Goal: Task Accomplishment & Management: Manage account settings

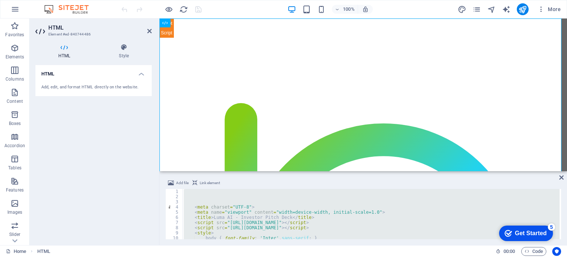
click at [233, 218] on div "< meta charset = "UTF-8" > < meta name = "viewport" content = "width=device-wid…" at bounding box center [370, 214] width 377 height 50
type textarea "<title>Luma AI - Investor Pitch Deck</title>"
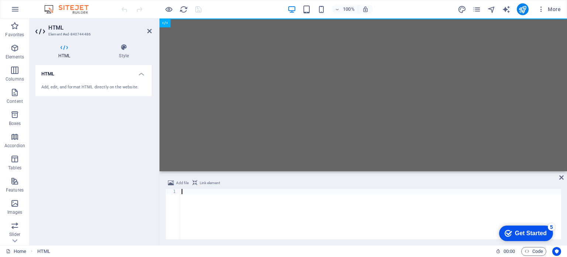
paste textarea "</html>"
type textarea "</html>"
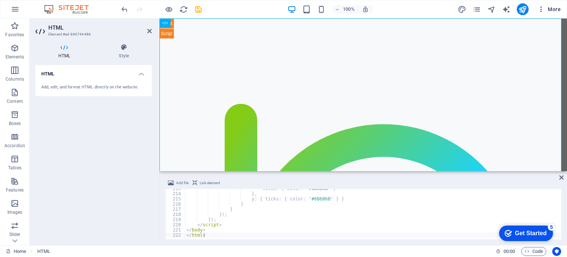
click at [551, 7] on span "More" at bounding box center [549, 9] width 23 height 7
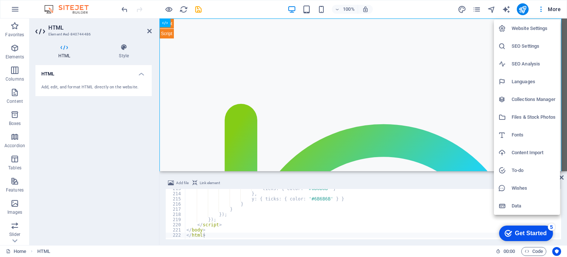
click at [524, 47] on h6 "SEO Settings" at bounding box center [534, 46] width 44 height 9
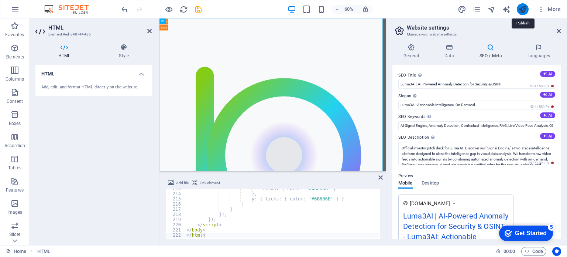
click at [521, 9] on icon "publish" at bounding box center [522, 9] width 8 height 8
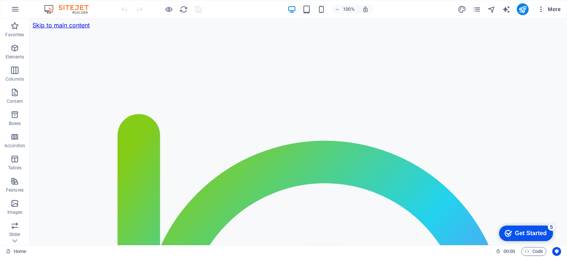
click at [559, 11] on span "More" at bounding box center [549, 9] width 23 height 7
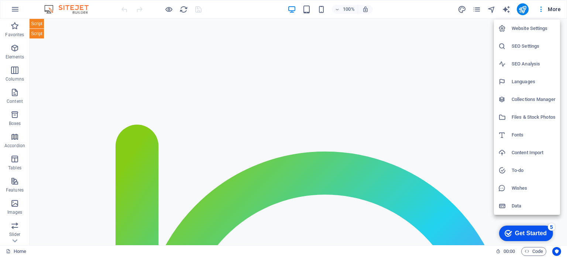
click at [523, 45] on h6 "SEO Settings" at bounding box center [534, 46] width 44 height 9
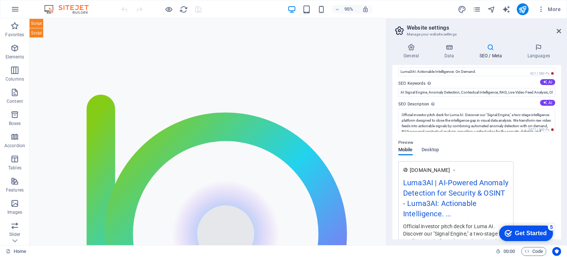
scroll to position [32, 0]
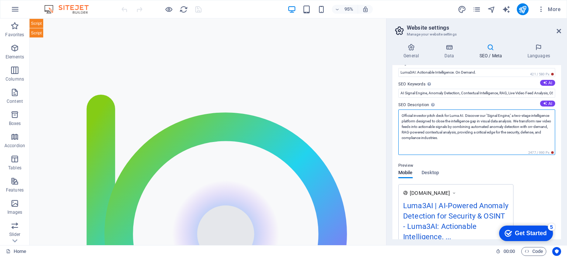
click at [459, 115] on textarea "Official investor pitch deck for Luma AI. Discover our "Signal Engine," a two-s…" at bounding box center [476, 131] width 157 height 45
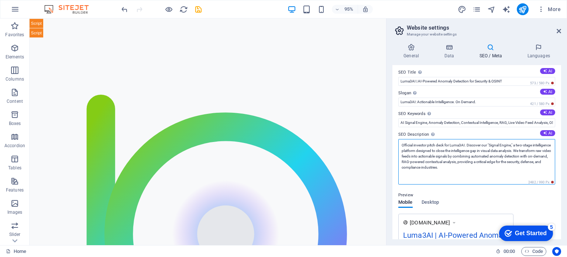
scroll to position [0, 0]
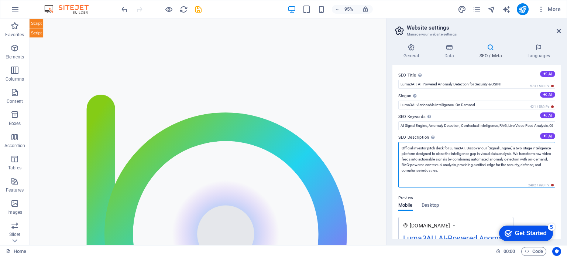
drag, startPoint x: 485, startPoint y: 171, endPoint x: 391, endPoint y: 141, distance: 99.0
click at [391, 141] on div "General Data SEO / Meta Languages Website name stratysholdings.com Logo Drag fi…" at bounding box center [477, 141] width 181 height 207
type textarea "Official investor pitch deck for Luma3AI. Discover our "Signal Engine," a two-s…"
click at [548, 115] on button "AI" at bounding box center [547, 115] width 15 height 6
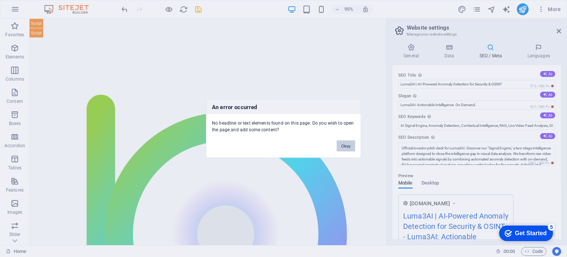
click at [346, 145] on button "Okay" at bounding box center [346, 145] width 18 height 11
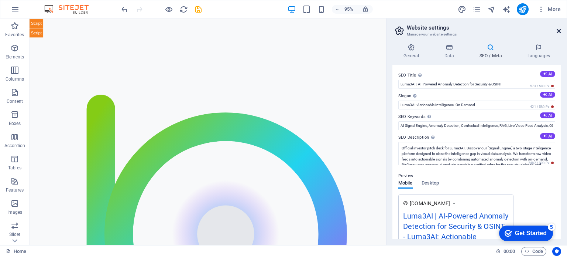
click at [559, 30] on icon at bounding box center [559, 31] width 4 height 6
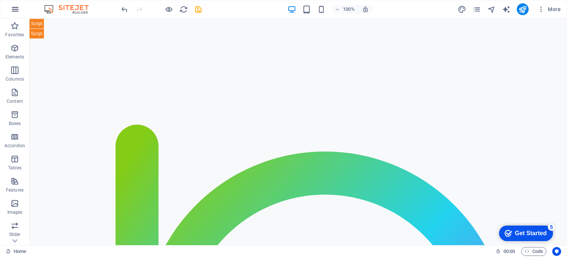
click at [15, 10] on icon "button" at bounding box center [15, 9] width 9 height 9
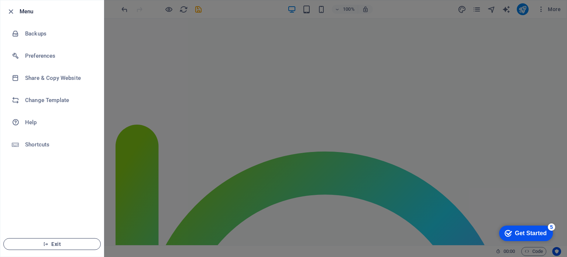
click at [61, 247] on button "Exit" at bounding box center [51, 244] width 97 height 12
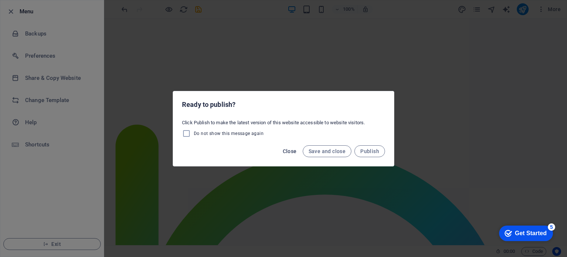
click at [291, 150] on span "Close" at bounding box center [290, 151] width 14 height 6
